Goal: Task Accomplishment & Management: Complete application form

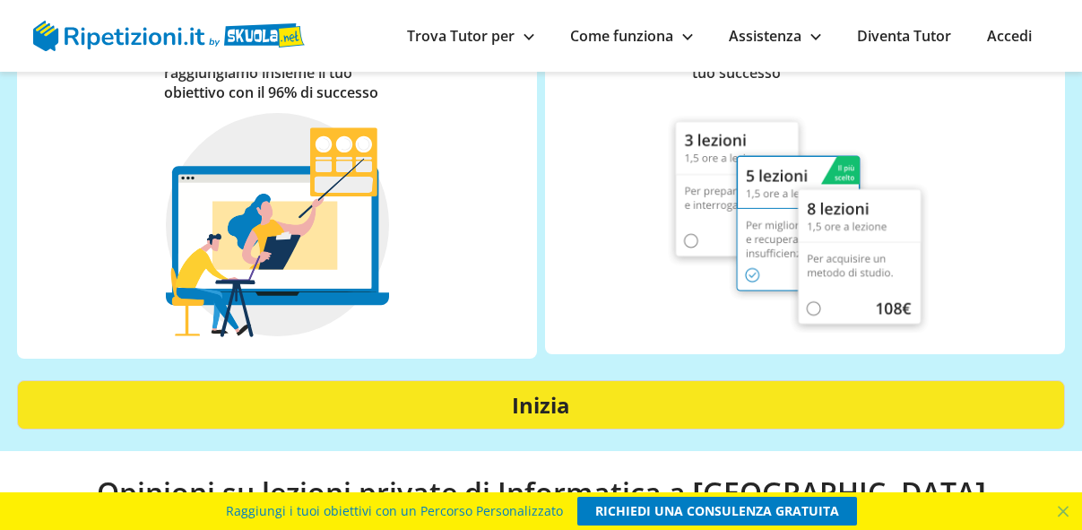
scroll to position [9259, 0]
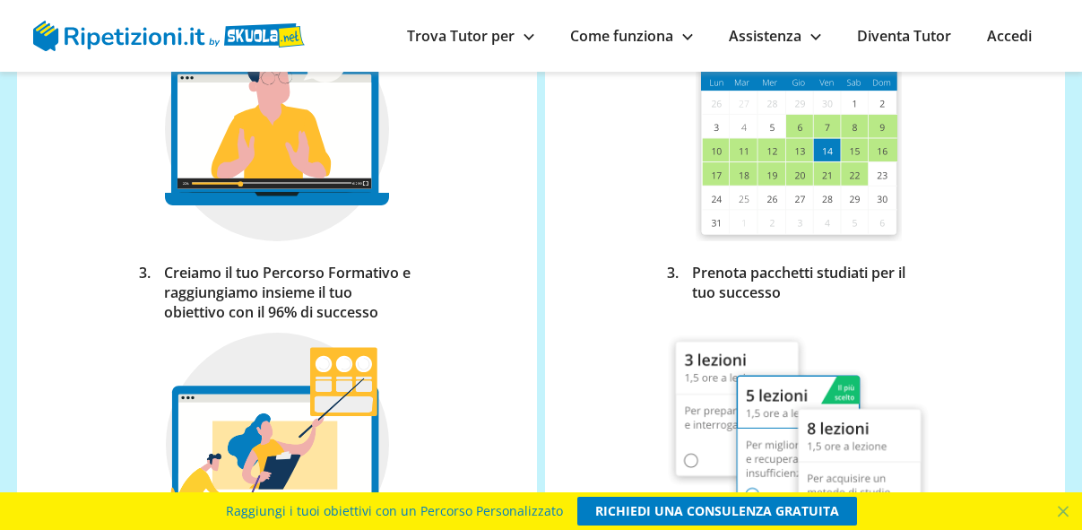
drag, startPoint x: 1005, startPoint y: 404, endPoint x: 750, endPoint y: 147, distance: 362.1
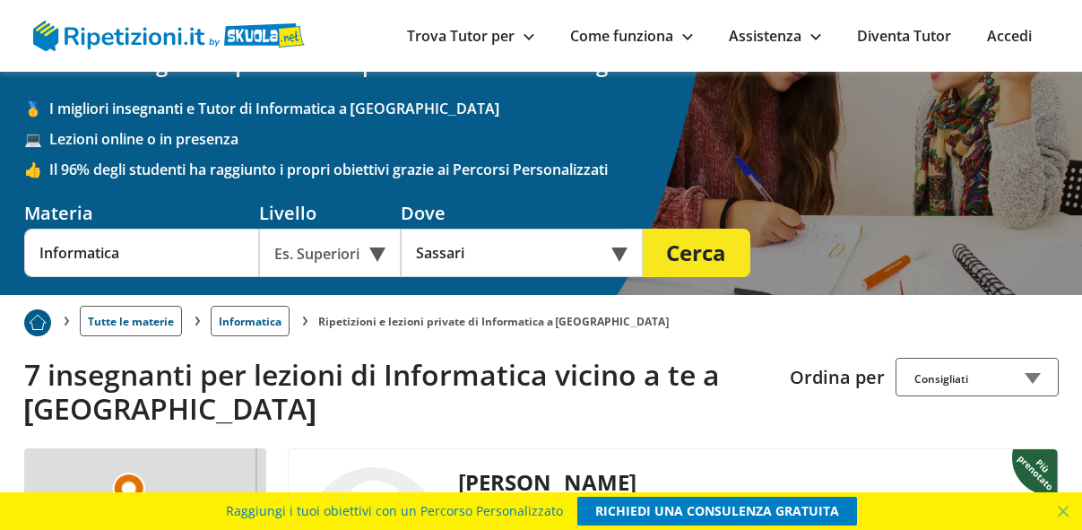
scroll to position [88, 0]
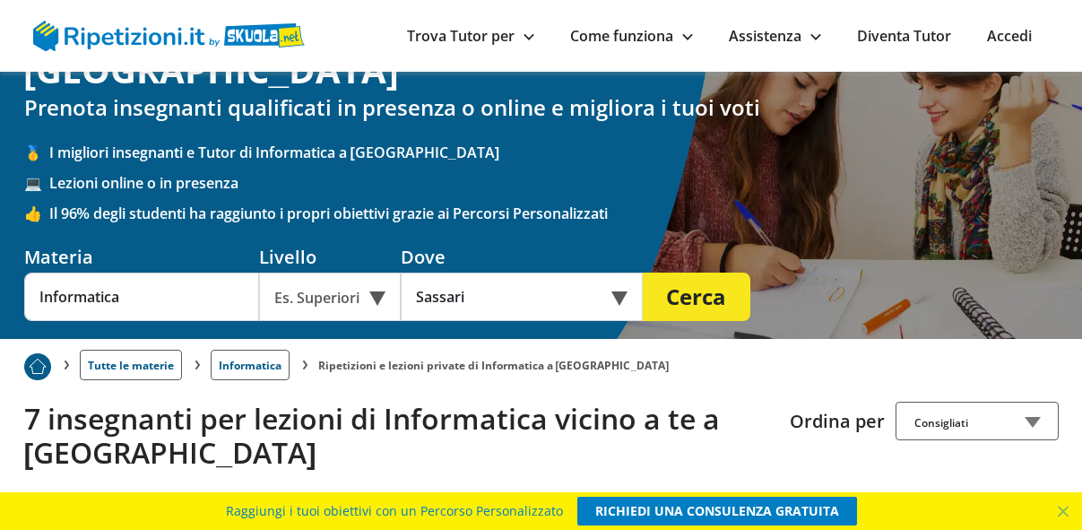
click at [1002, 290] on div "Ripetizioni e lezioni private di Informatica a Sassari Prenota insegnanti quali…" at bounding box center [541, 161] width 1048 height 355
click at [999, 290] on div "Ripetizioni e lezioni private di Informatica a Sassari Prenota insegnanti quali…" at bounding box center [541, 161] width 1048 height 355
click at [998, 294] on div "Ripetizioni e lezioni private di Informatica a Sassari Prenota insegnanti quali…" at bounding box center [541, 161] width 1048 height 355
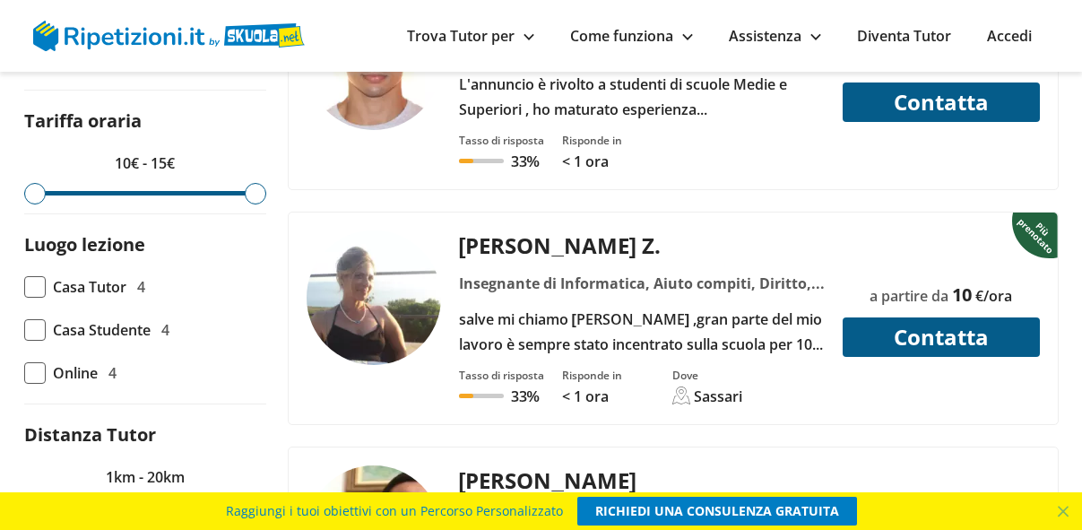
scroll to position [264, 0]
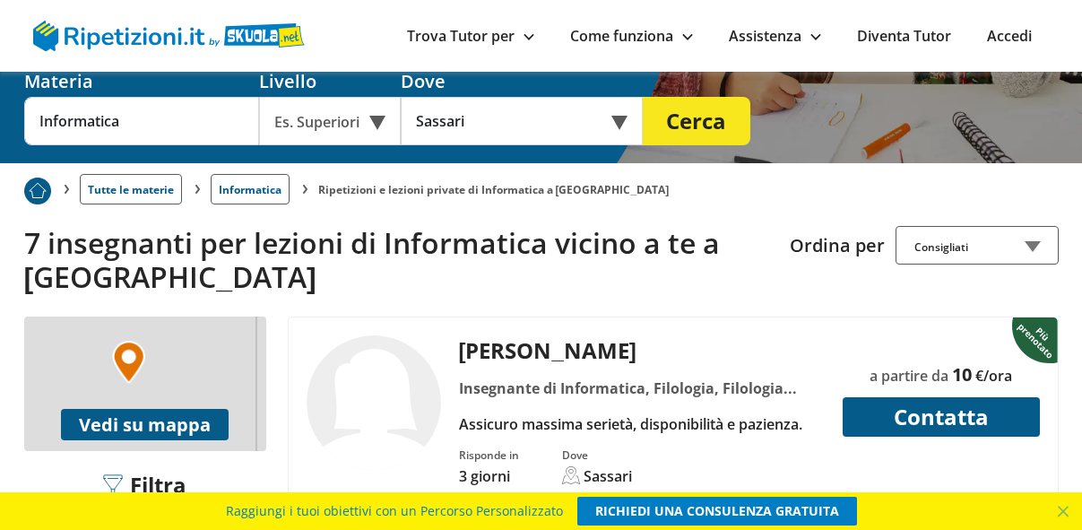
click at [132, 341] on img at bounding box center [128, 362] width 33 height 43
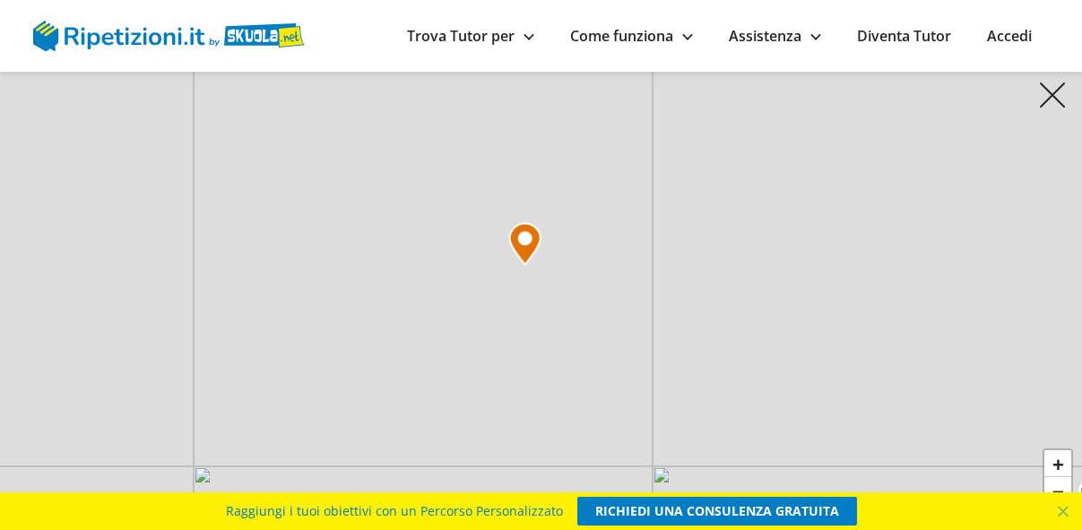
click at [533, 270] on div "+ − Leaflet" at bounding box center [541, 265] width 1082 height 530
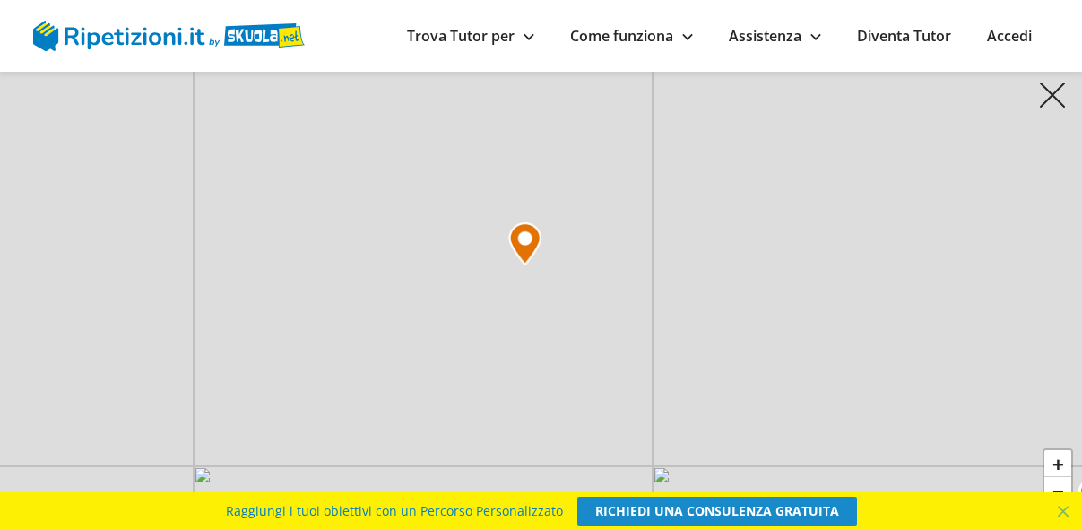
click at [731, 510] on link "RICHIEDI UNA CONSULENZA GRATUITA" at bounding box center [718, 511] width 280 height 29
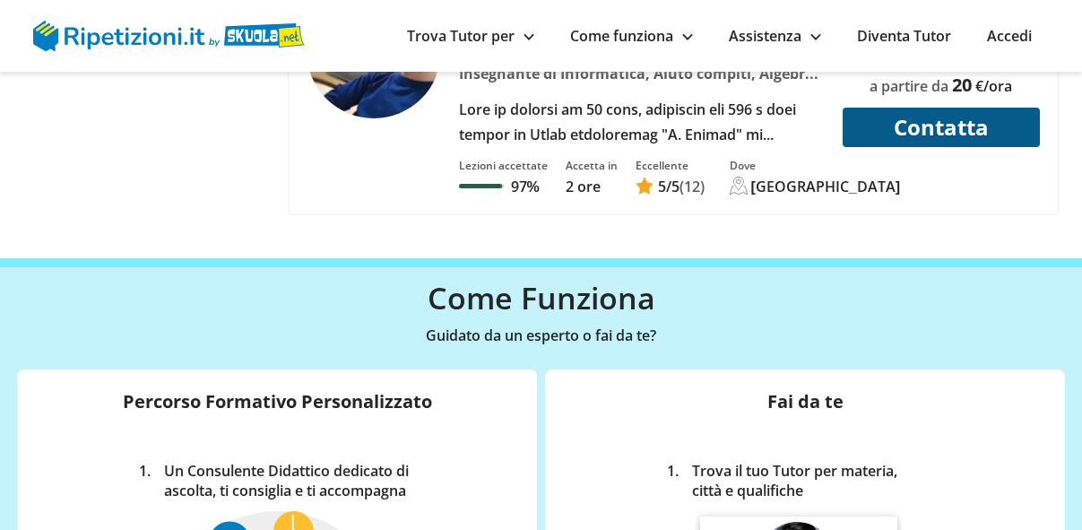
scroll to position [7470, 0]
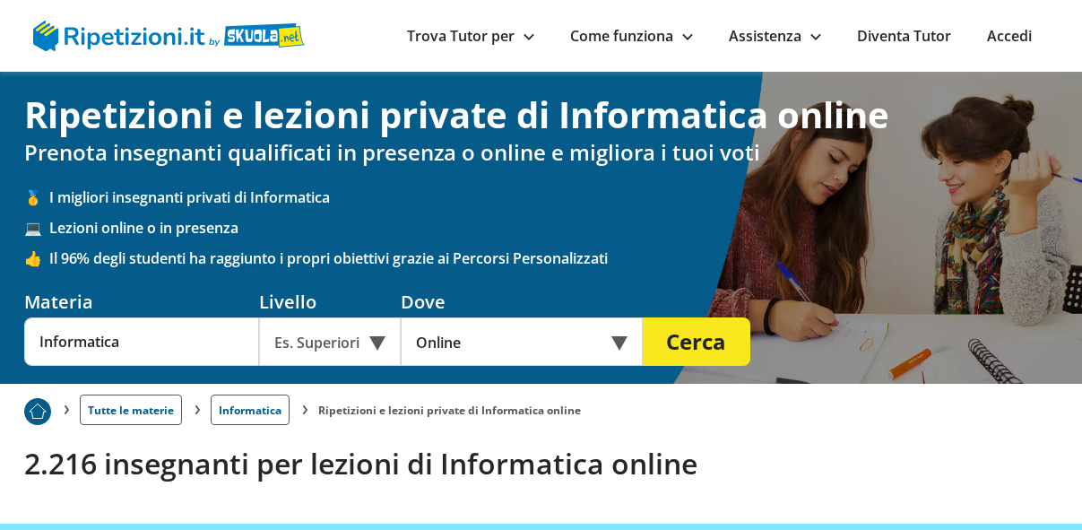
click at [382, 340] on div "Es. Superiori" at bounding box center [330, 341] width 142 height 48
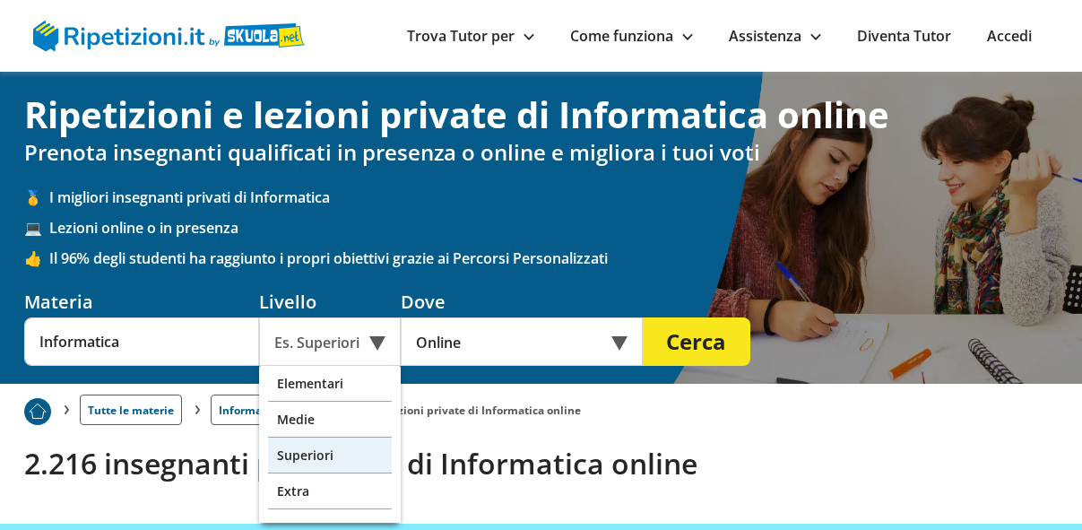
click at [343, 456] on div "Superiori" at bounding box center [330, 456] width 124 height 36
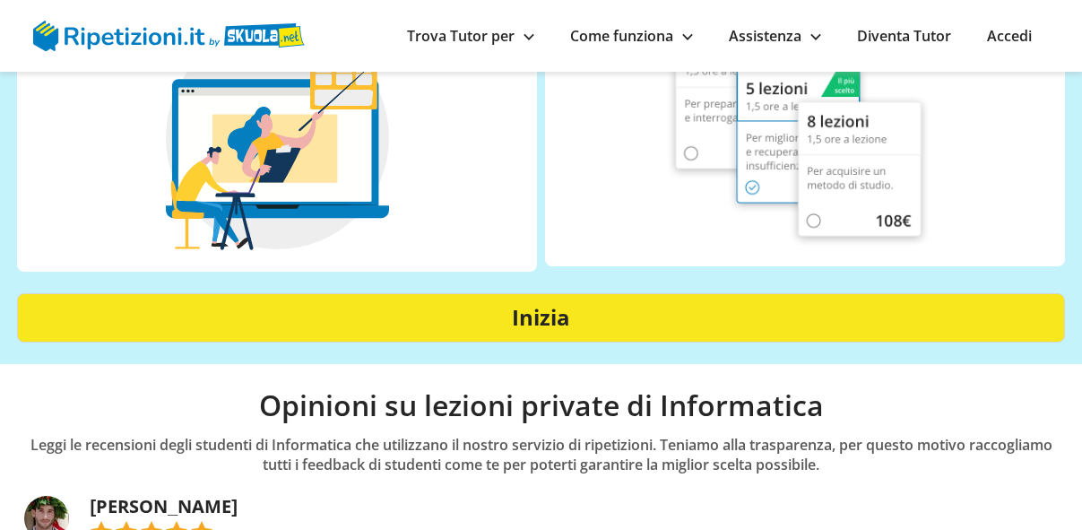
scroll to position [1388, 0]
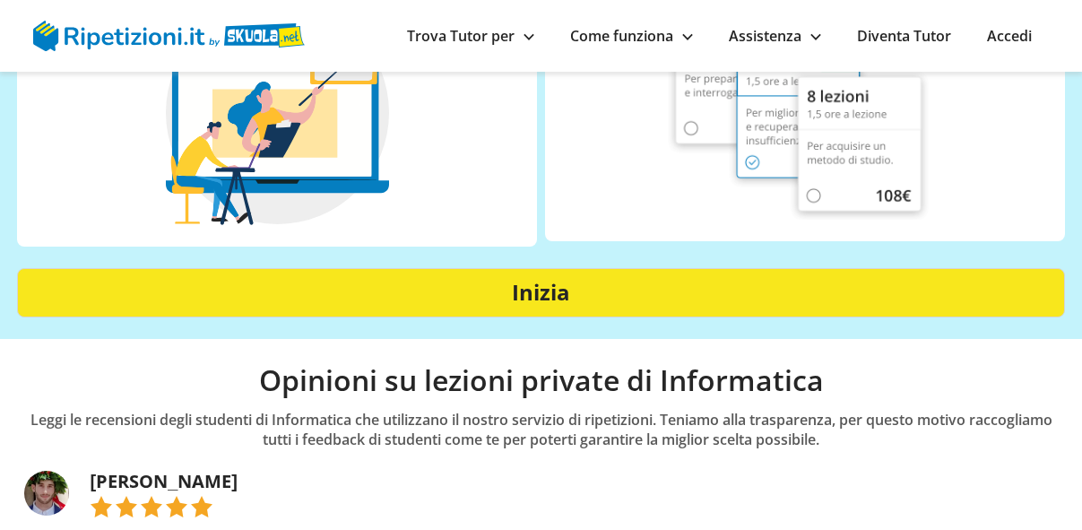
click at [542, 294] on strong "Inizia" at bounding box center [541, 292] width 58 height 30
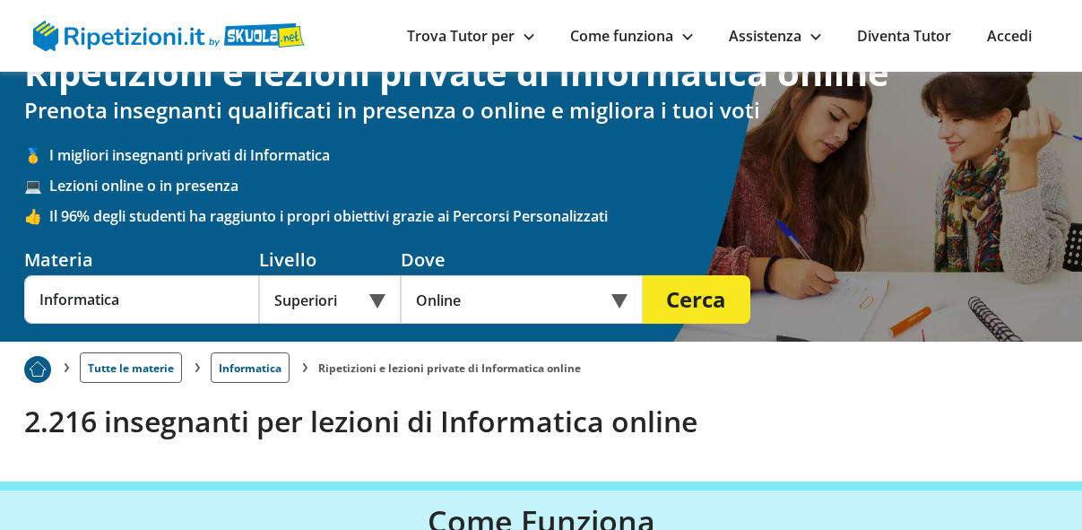
scroll to position [0, 0]
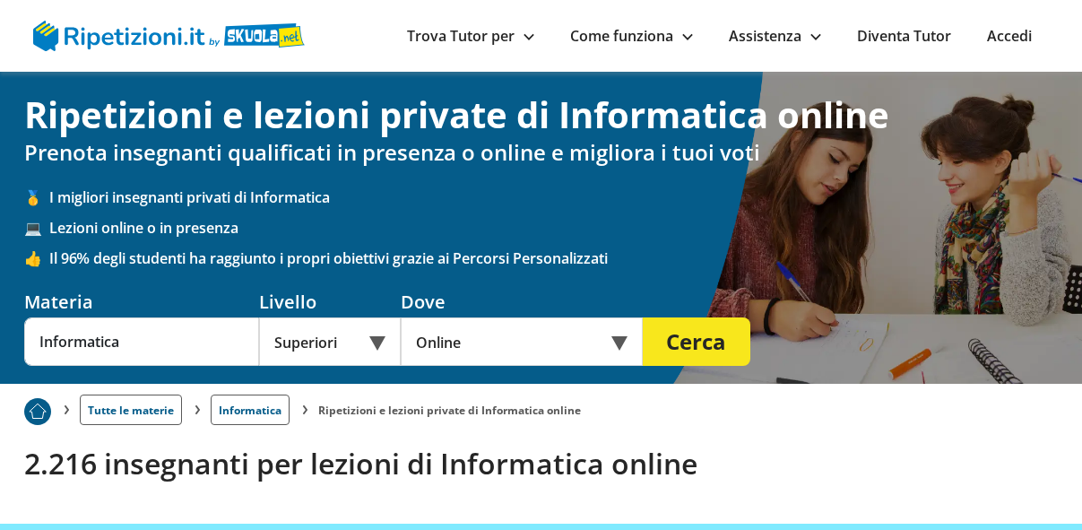
click at [693, 347] on button "Cerca" at bounding box center [697, 341] width 108 height 48
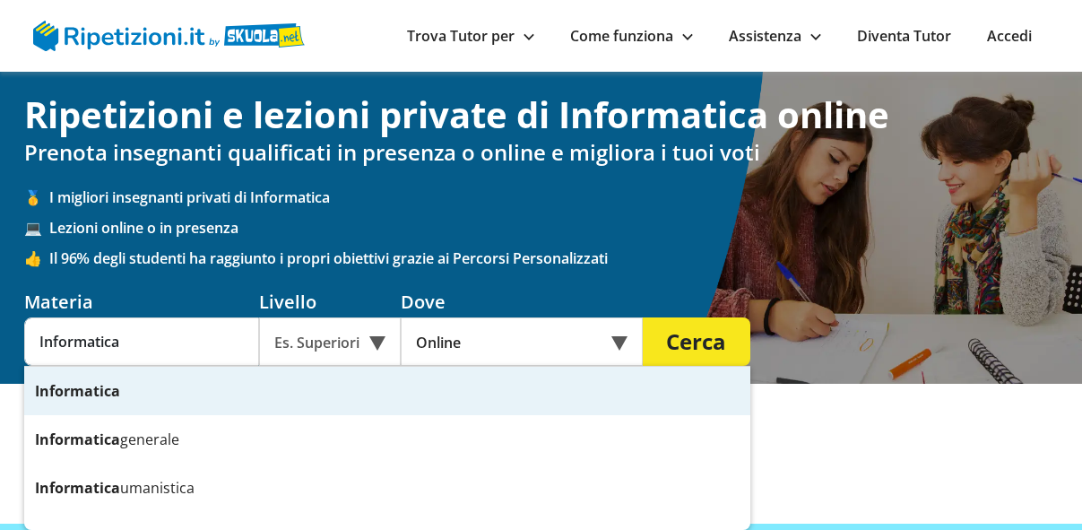
click at [58, 396] on strong "Informatica" at bounding box center [77, 391] width 85 height 20
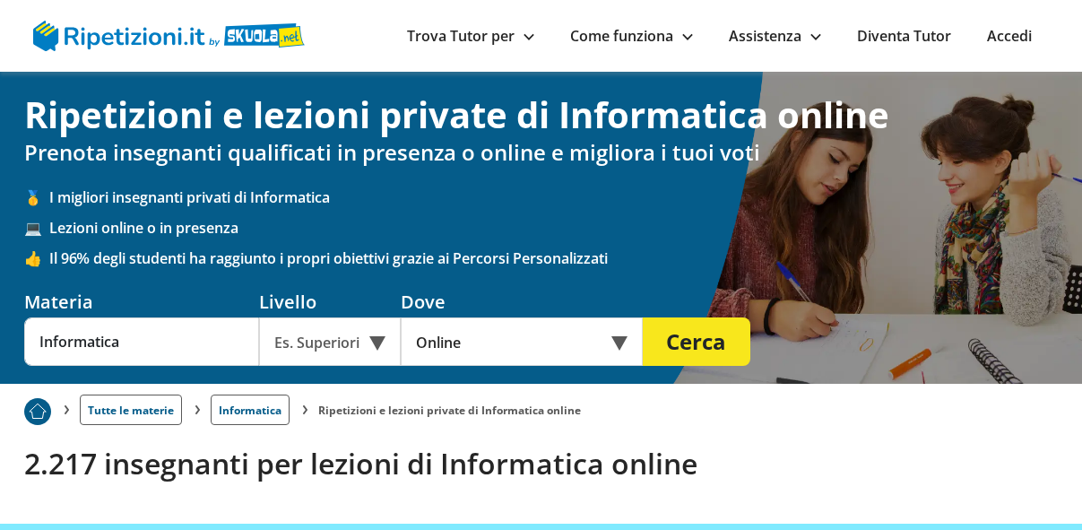
click at [100, 347] on input "Informatica" at bounding box center [141, 341] width 235 height 48
click at [111, 341] on input "Informatica" at bounding box center [141, 341] width 235 height 48
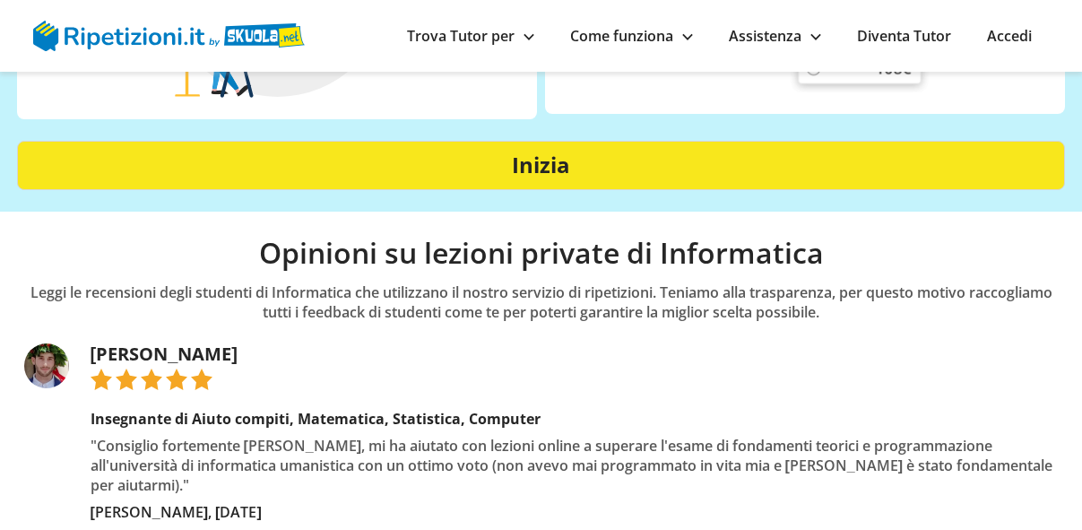
scroll to position [1465, 0]
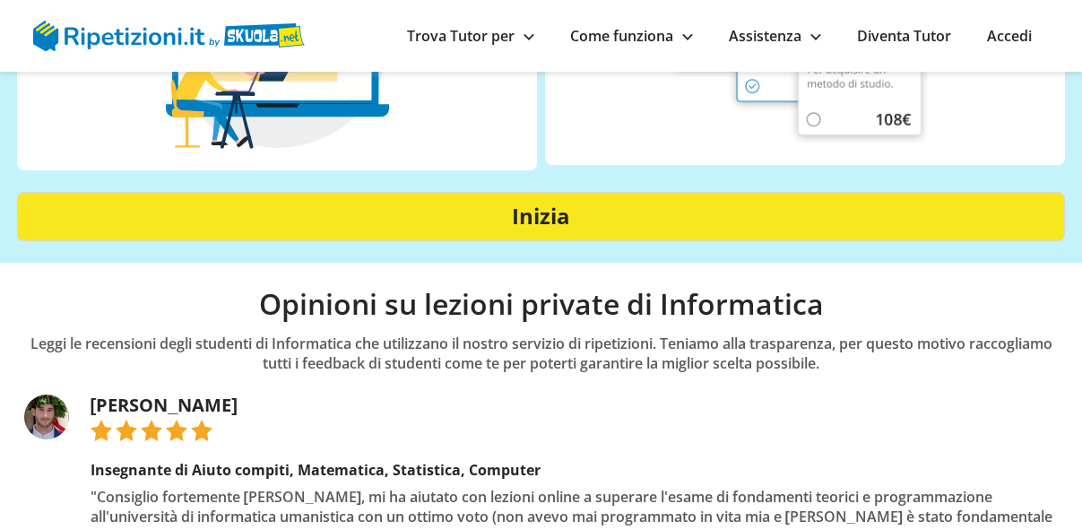
click at [547, 215] on strong "Inizia" at bounding box center [541, 216] width 58 height 30
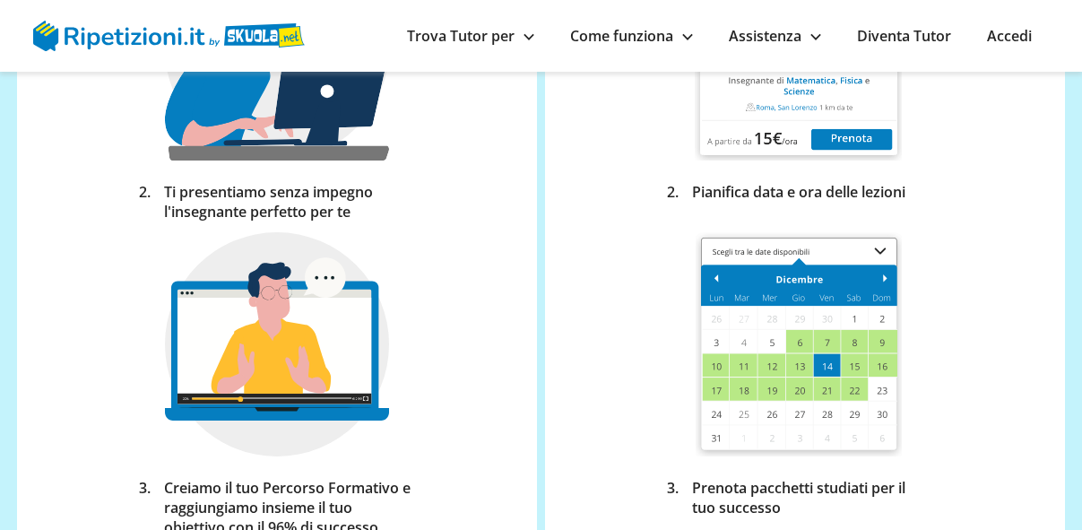
scroll to position [981, 0]
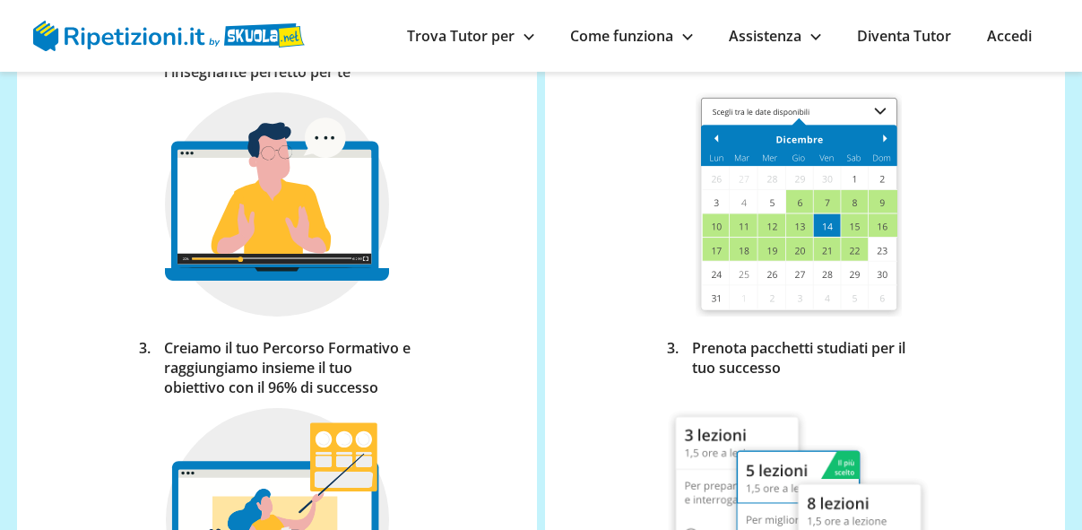
drag, startPoint x: 877, startPoint y: 110, endPoint x: 876, endPoint y: 132, distance: 21.5
click at [876, 110] on img at bounding box center [799, 204] width 206 height 224
click at [819, 239] on img at bounding box center [799, 204] width 206 height 224
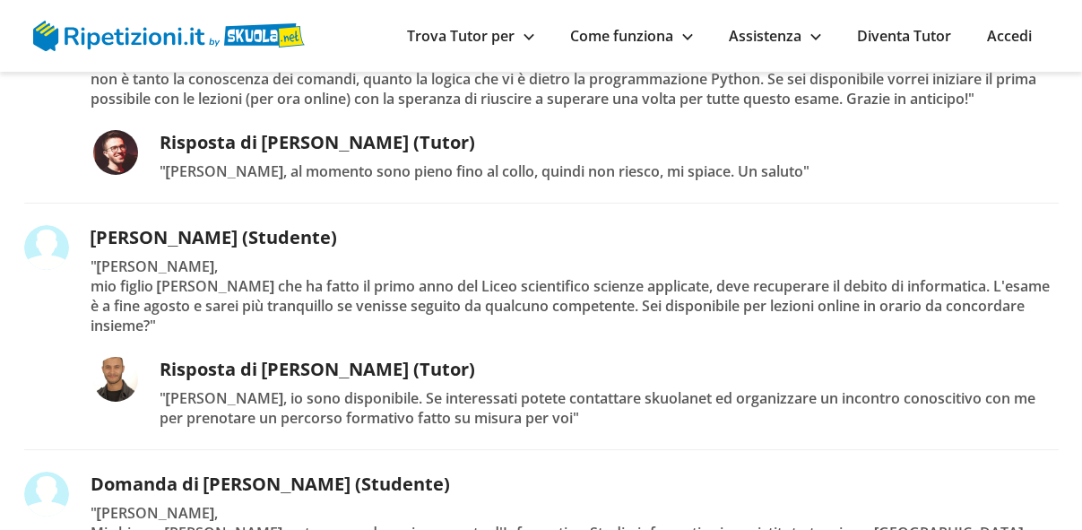
scroll to position [2344, 0]
